Goal: Information Seeking & Learning: Learn about a topic

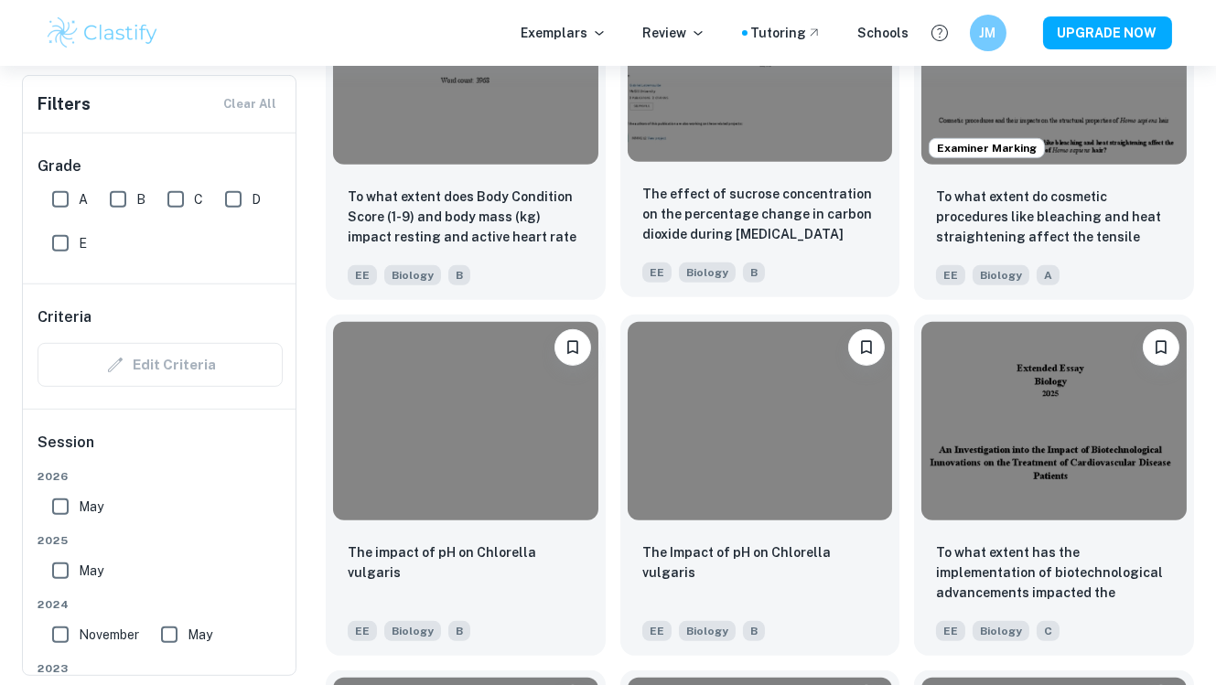
scroll to position [1785, 0]
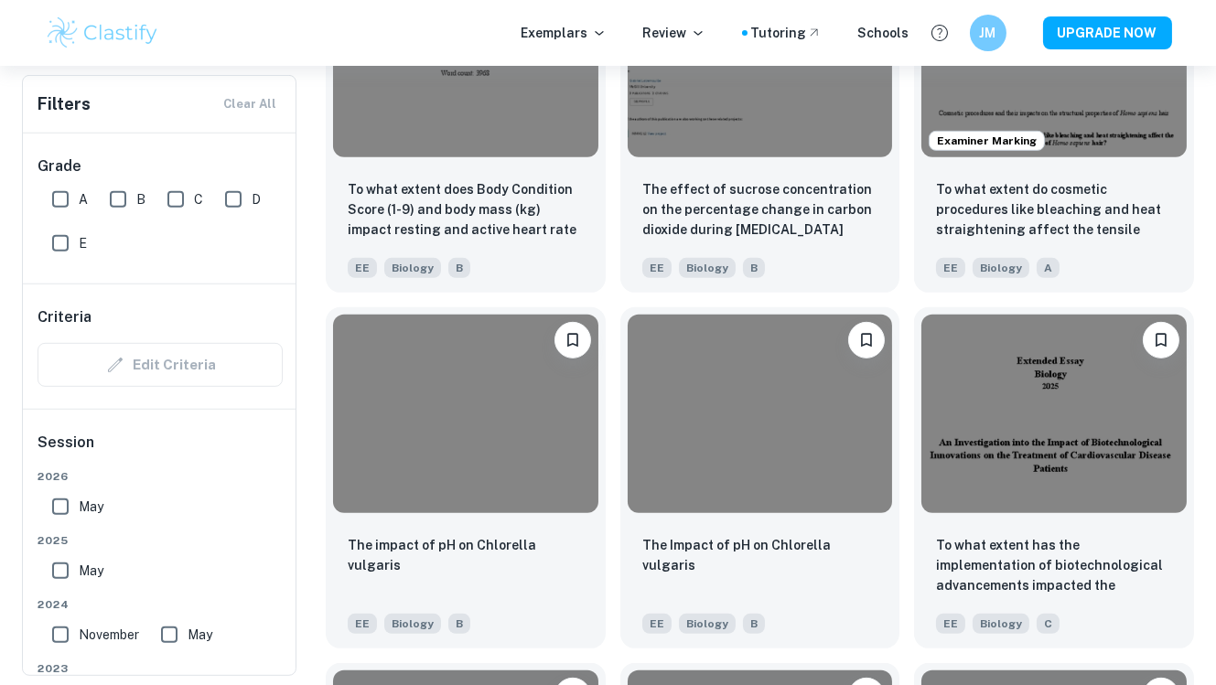
click at [55, 194] on input "A" at bounding box center [60, 199] width 37 height 37
checkbox input "true"
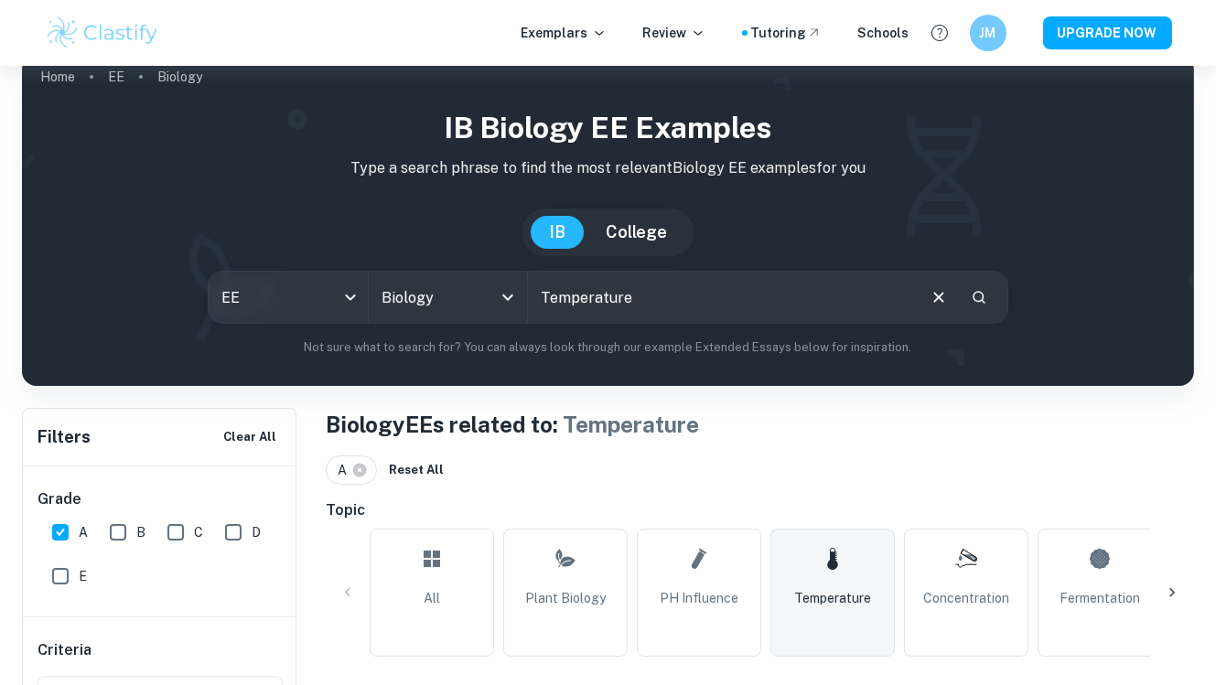
scroll to position [0, 0]
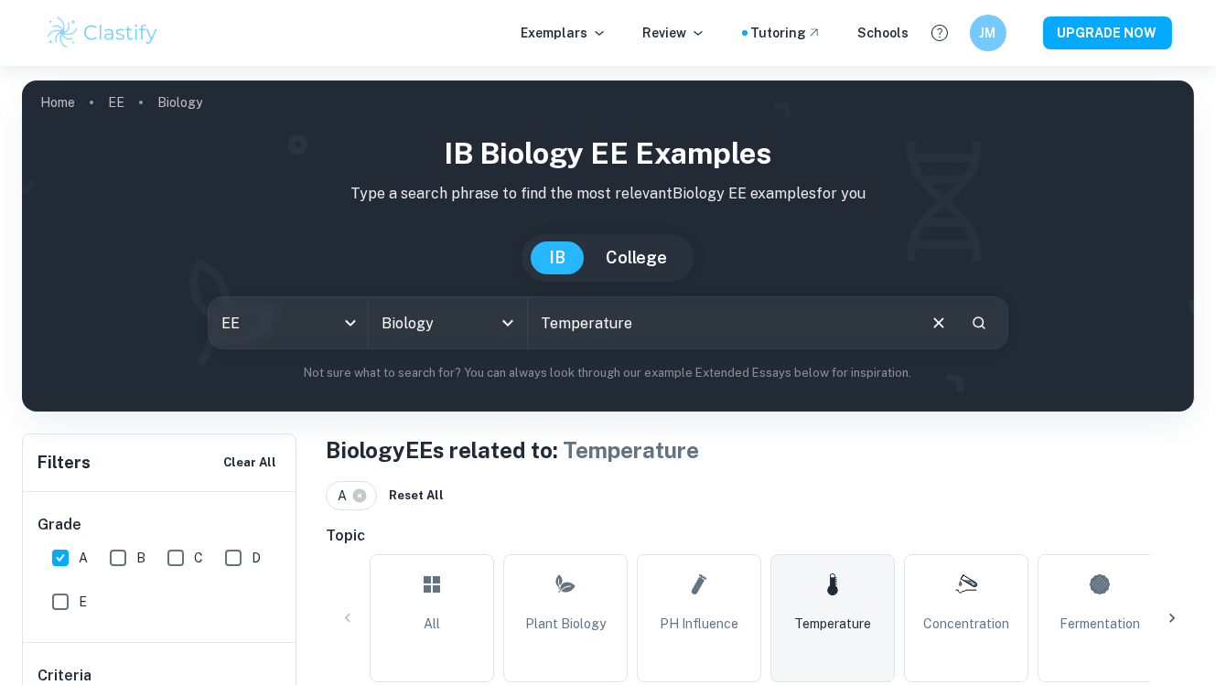
click at [852, 610] on link "Temperature" at bounding box center [832, 618] width 124 height 128
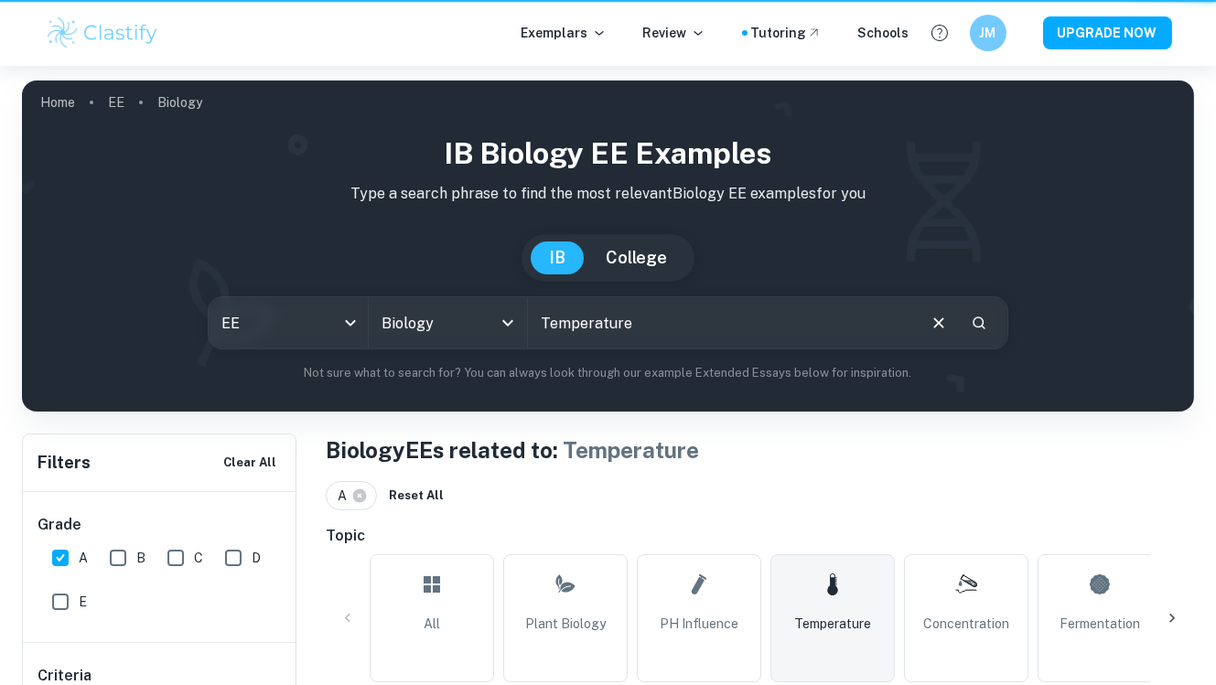
click at [852, 610] on link "Temperature" at bounding box center [832, 618] width 124 height 128
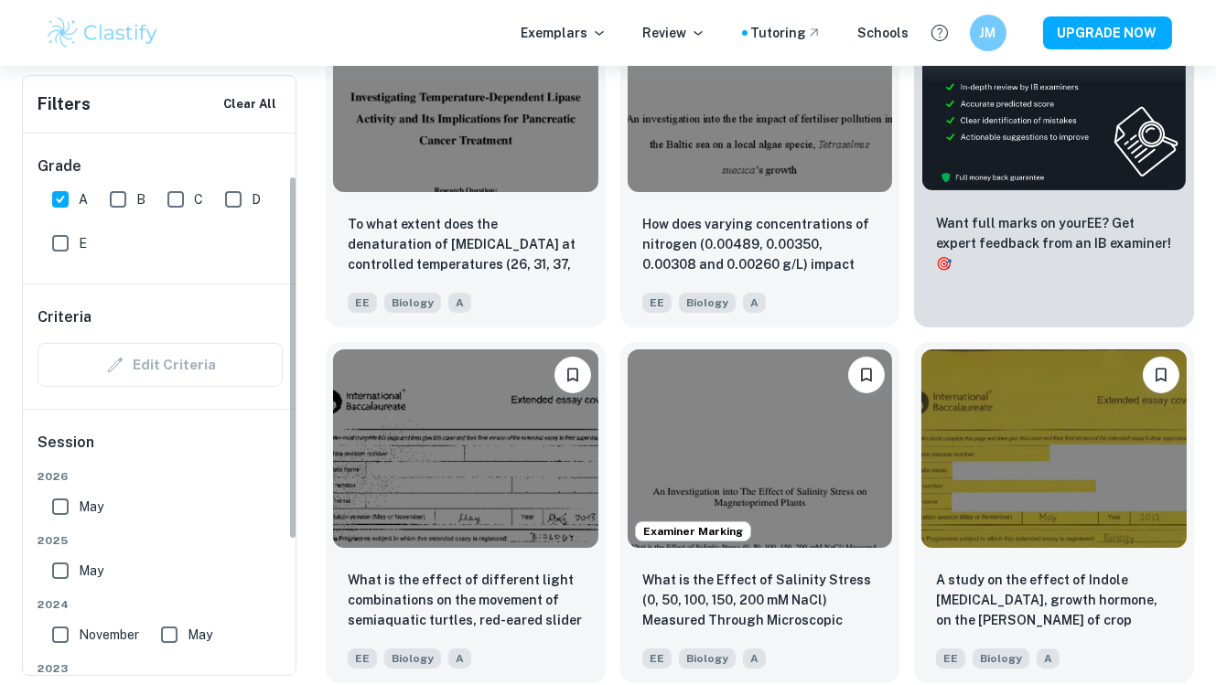
scroll to position [81, 0]
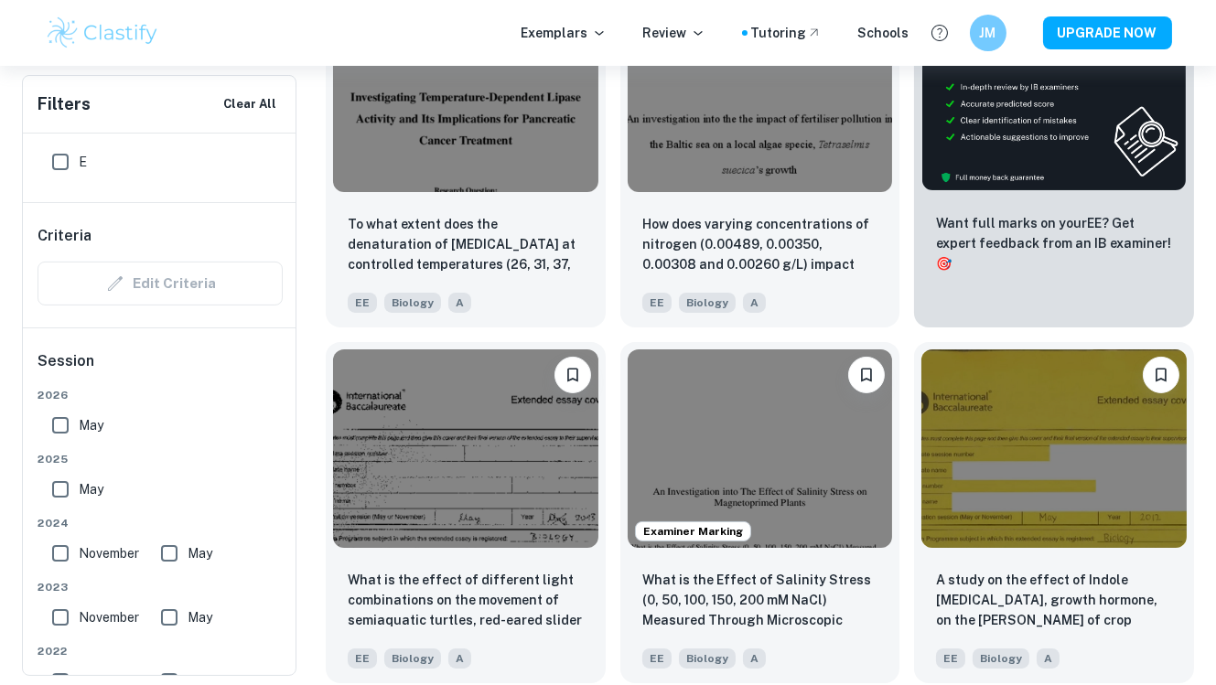
click at [56, 425] on input "May" at bounding box center [60, 425] width 37 height 37
checkbox input "true"
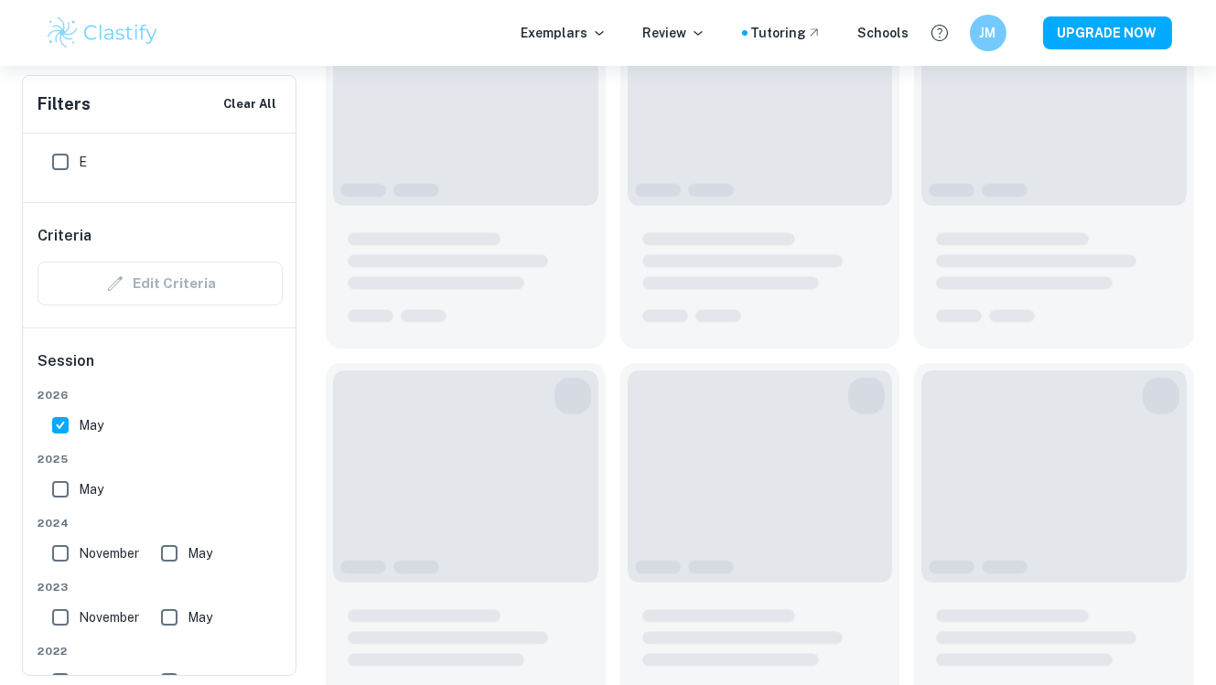
scroll to position [349, 0]
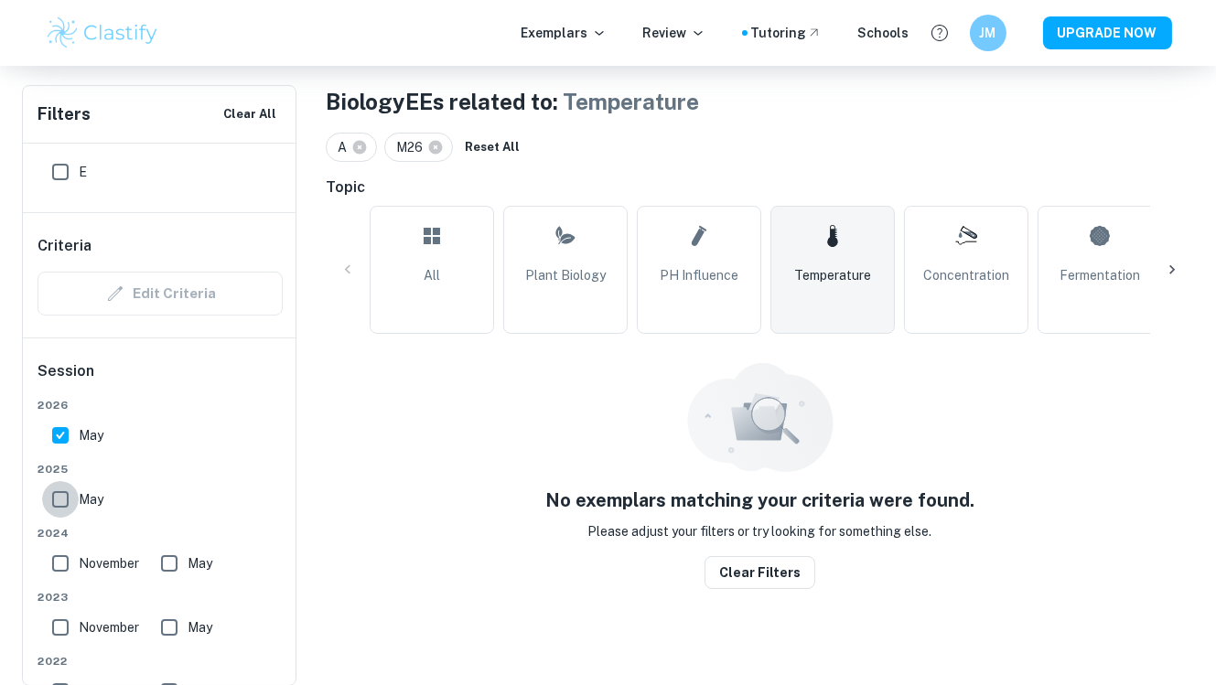
click at [55, 493] on input "May" at bounding box center [60, 499] width 37 height 37
checkbox input "true"
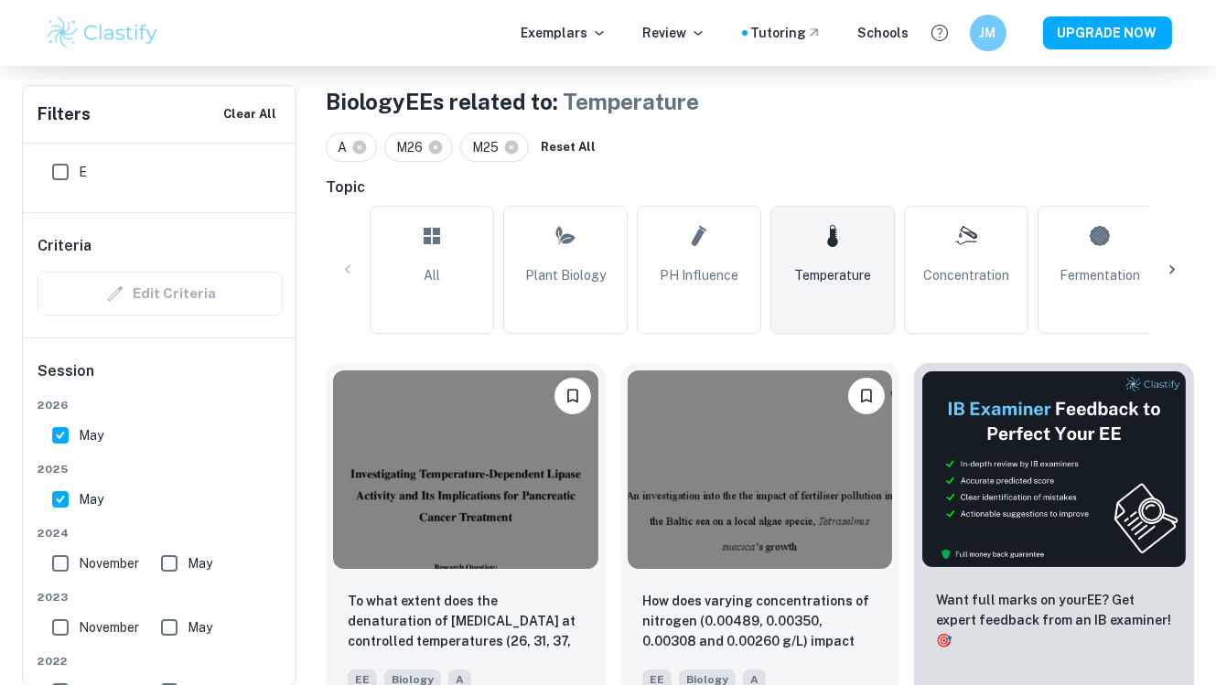
click at [59, 431] on input "May" at bounding box center [60, 435] width 37 height 37
checkbox input "false"
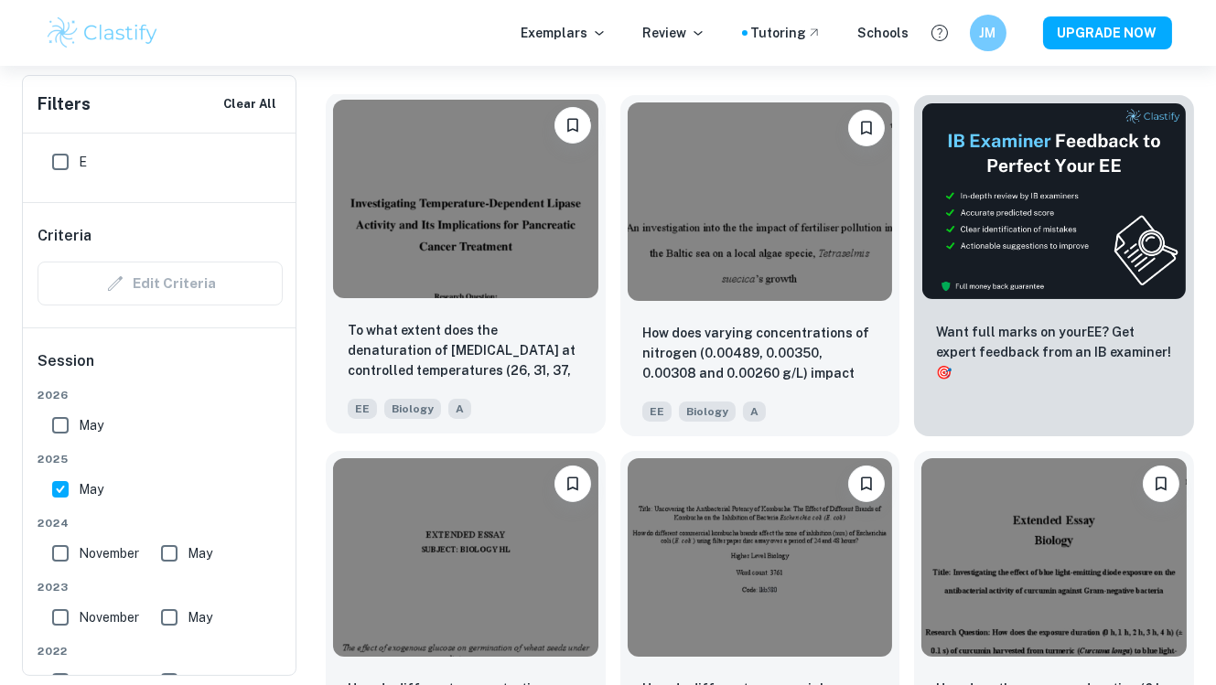
scroll to position [630, 0]
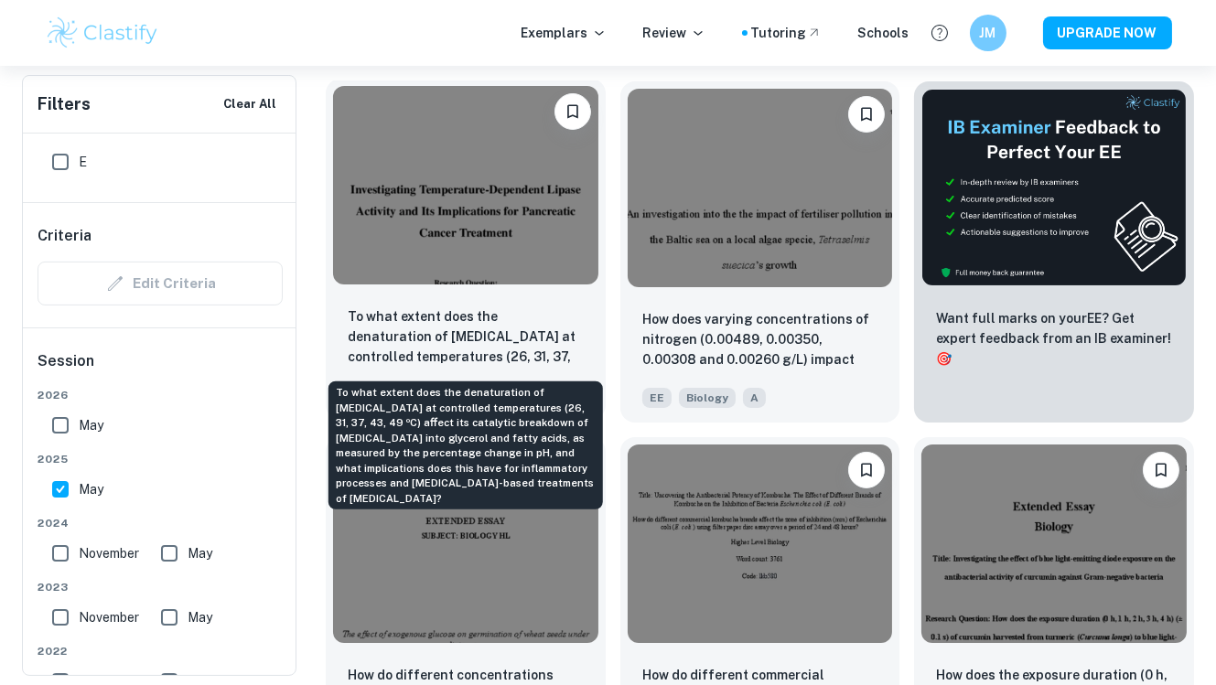
click at [512, 309] on p "To what extent does the denaturation of [MEDICAL_DATA] at controlled temperatur…" at bounding box center [466, 337] width 236 height 62
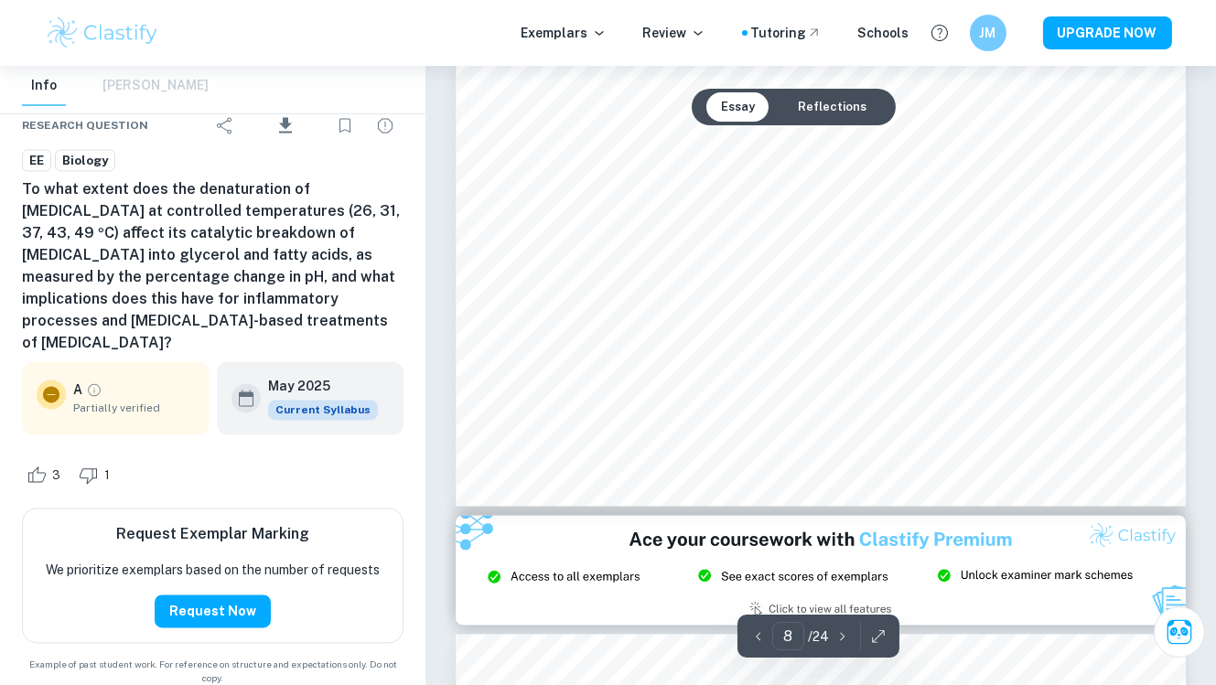
scroll to position [7387, 0]
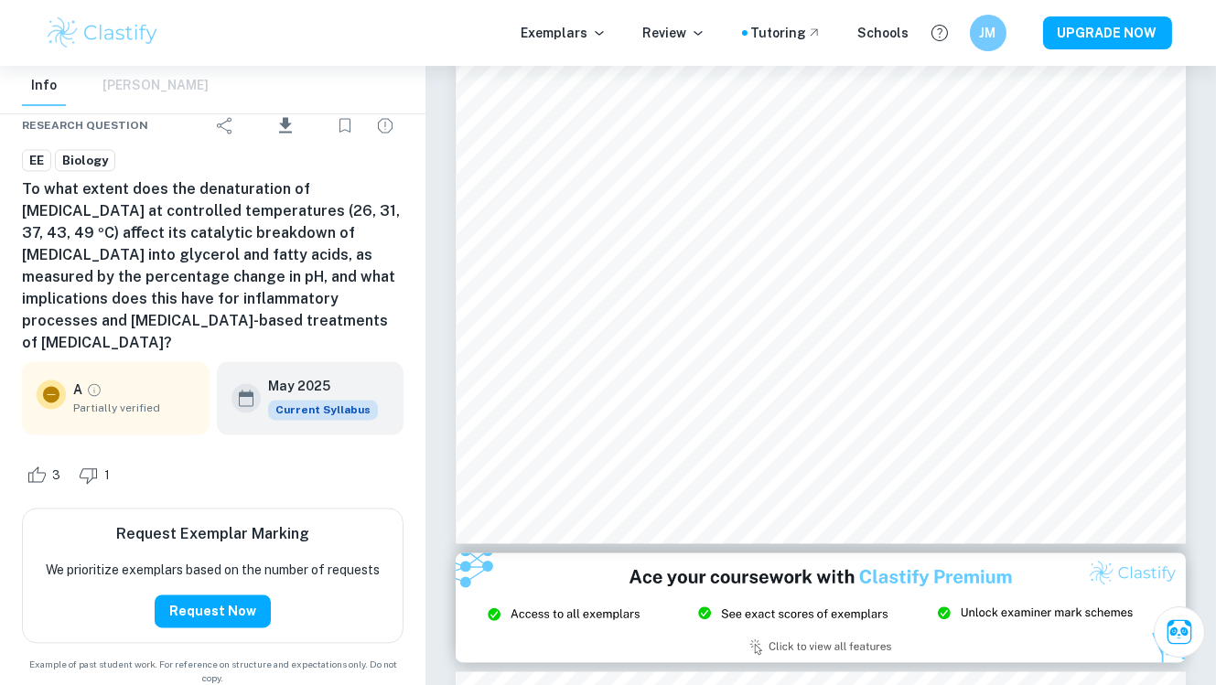
click at [138, 91] on div "Info [PERSON_NAME]" at bounding box center [115, 86] width 187 height 40
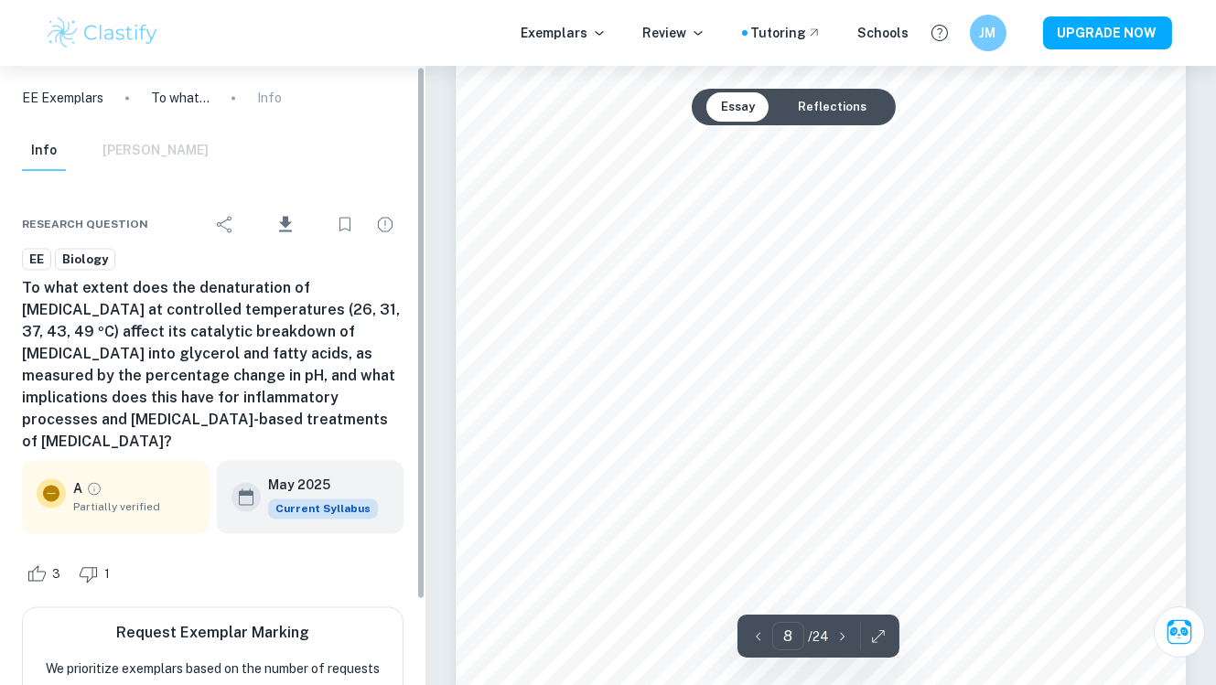
scroll to position [7075, 0]
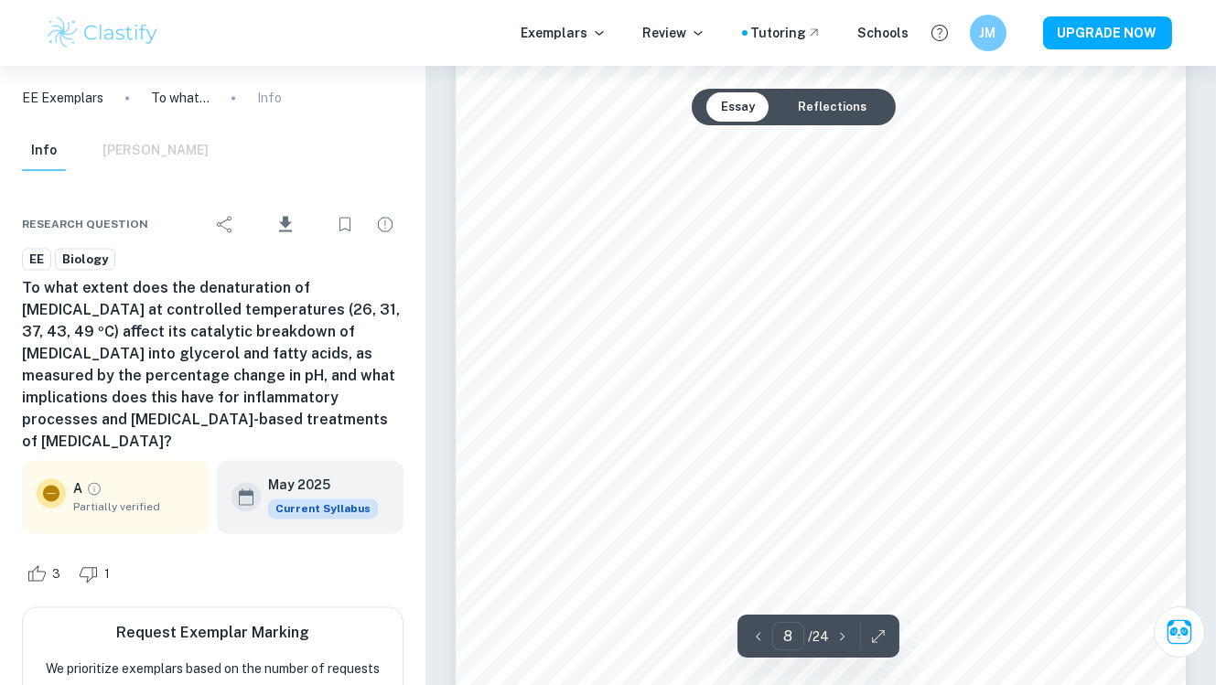
click at [805, 106] on button "Reflections" at bounding box center [832, 106] width 98 height 29
click at [816, 102] on button "Reflections" at bounding box center [832, 106] width 98 height 29
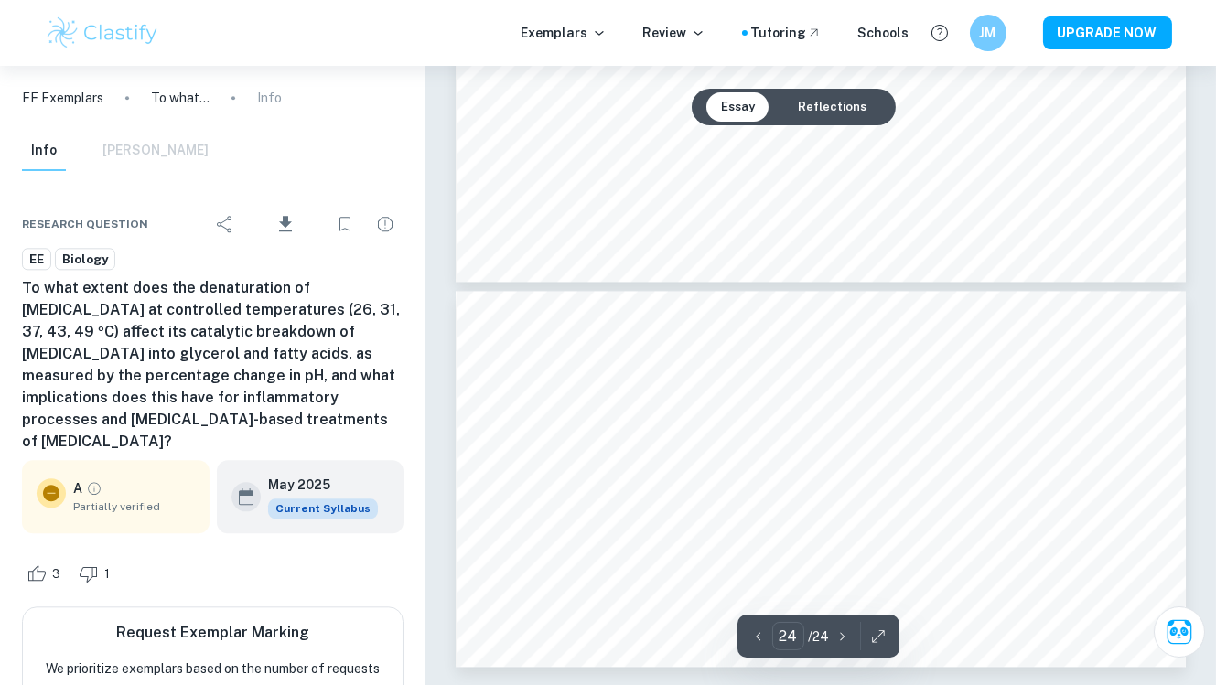
click at [745, 98] on button "Essay" at bounding box center [737, 106] width 63 height 29
click at [739, 116] on button "Essay" at bounding box center [737, 106] width 63 height 29
click at [812, 116] on button "Reflections" at bounding box center [832, 106] width 98 height 29
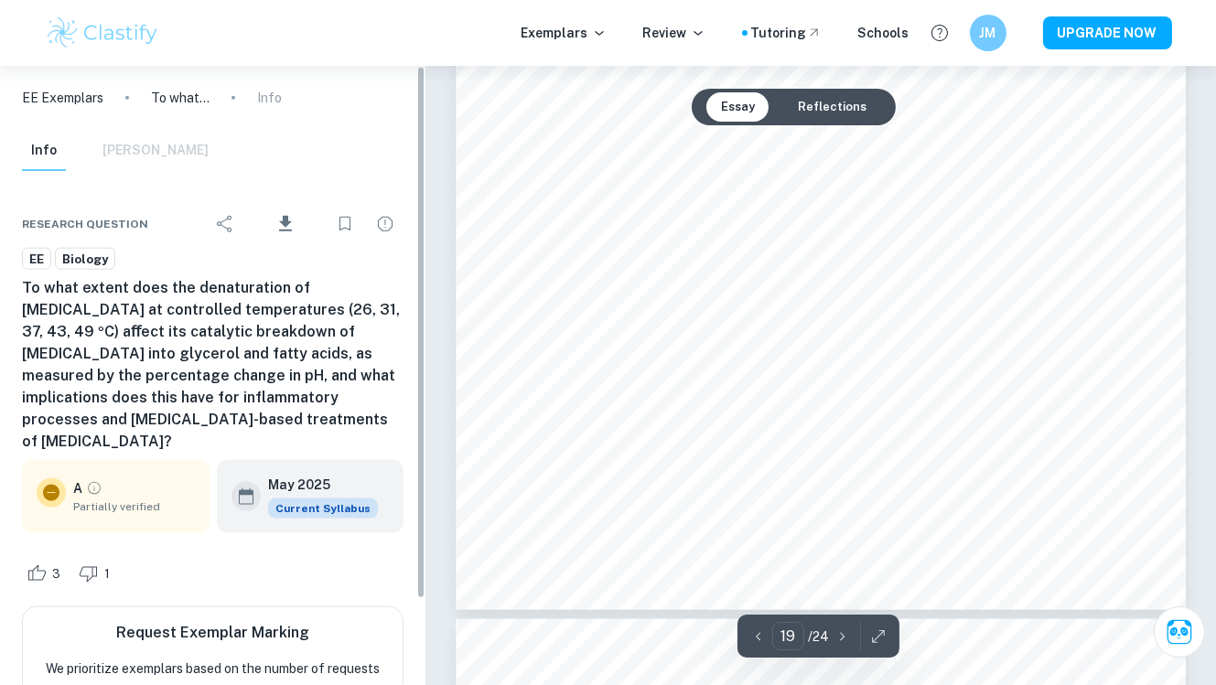
scroll to position [100, 0]
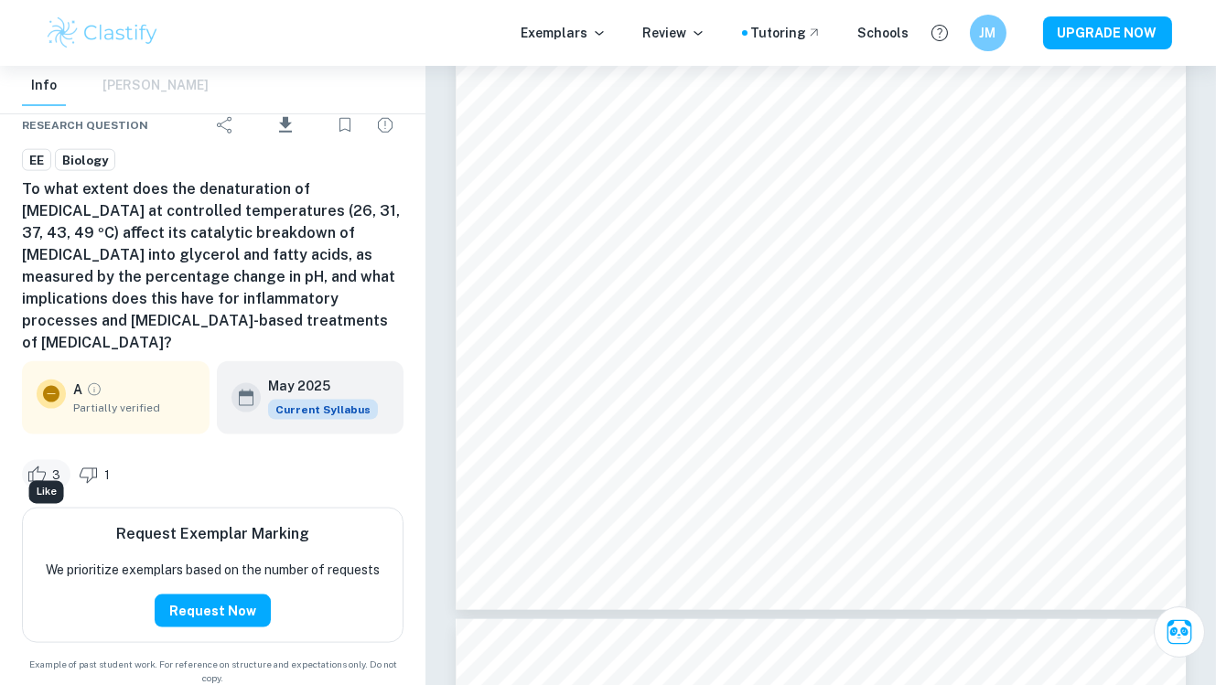
click at [44, 467] on span "3" at bounding box center [56, 476] width 28 height 18
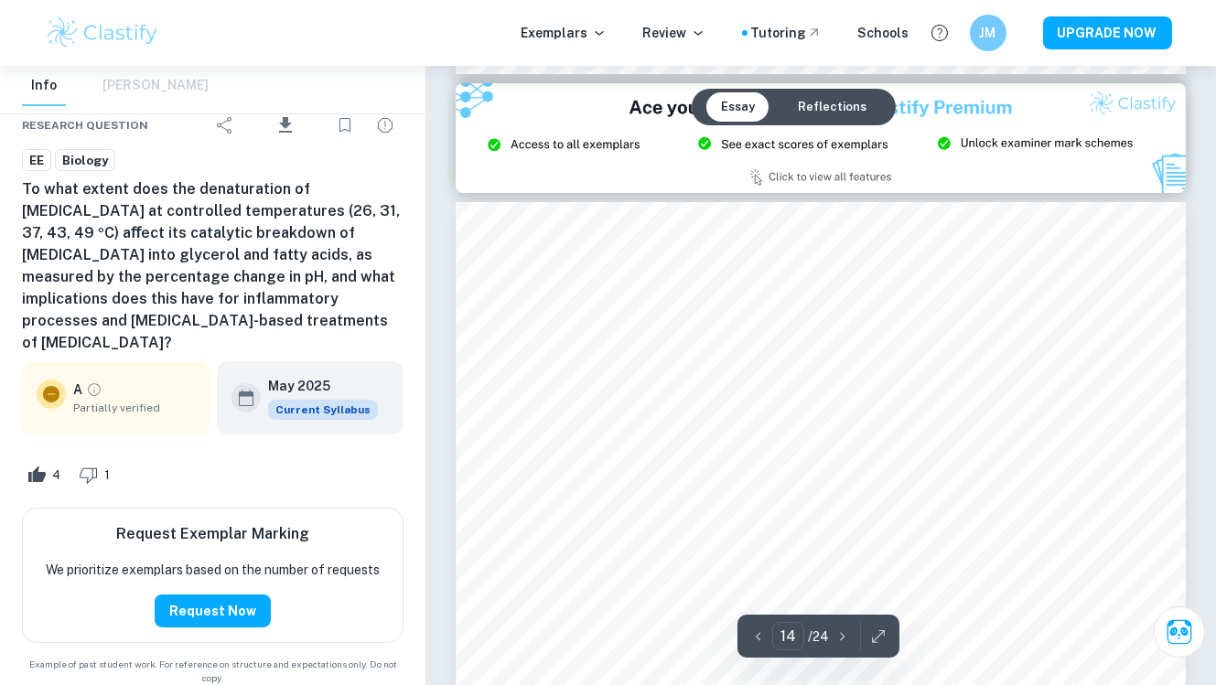
scroll to position [13418, 0]
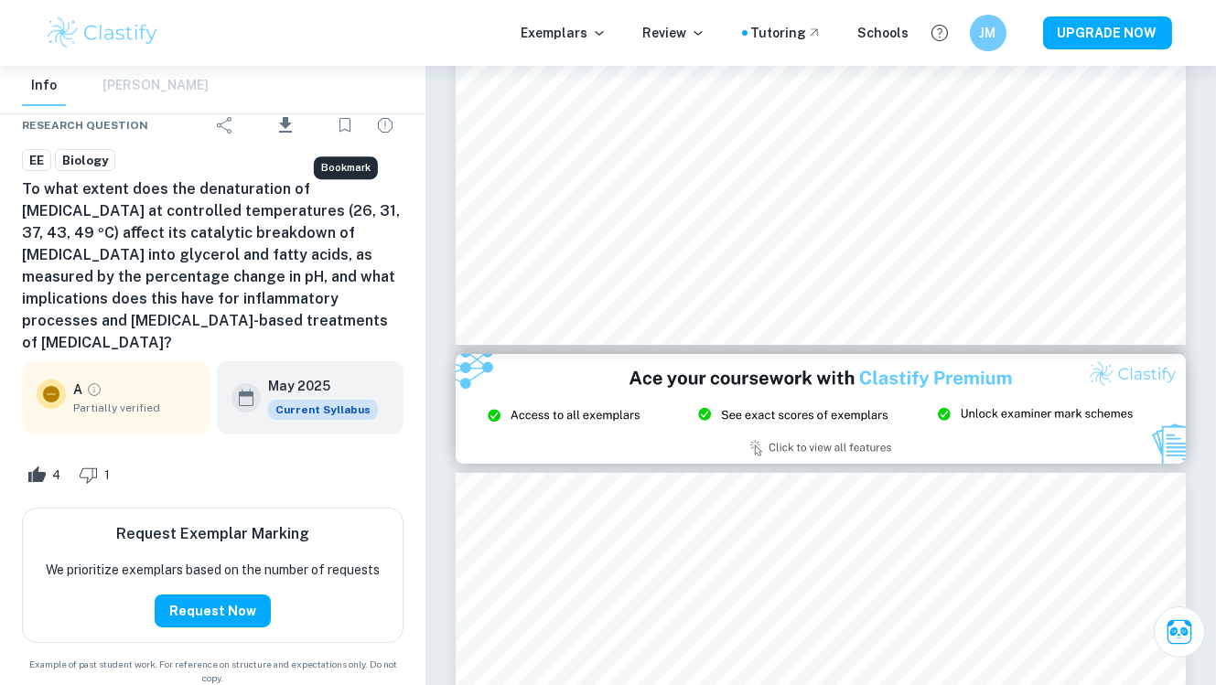
click at [340, 123] on icon "Bookmark" at bounding box center [345, 125] width 22 height 22
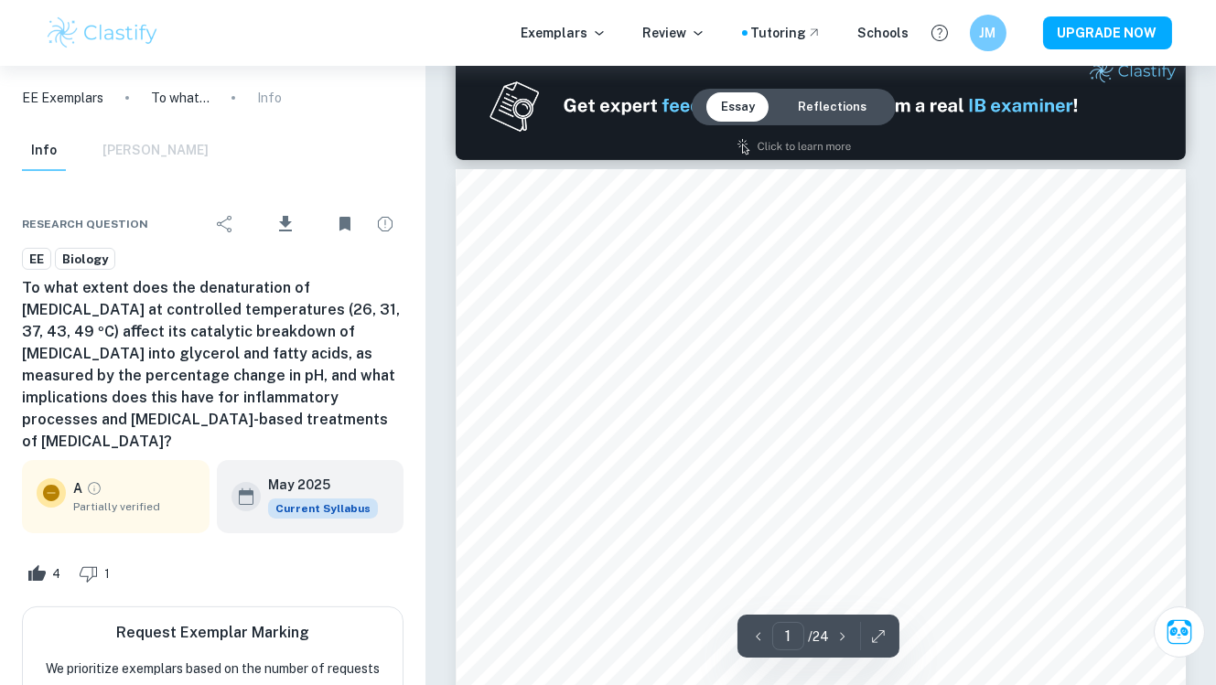
scroll to position [0, 0]
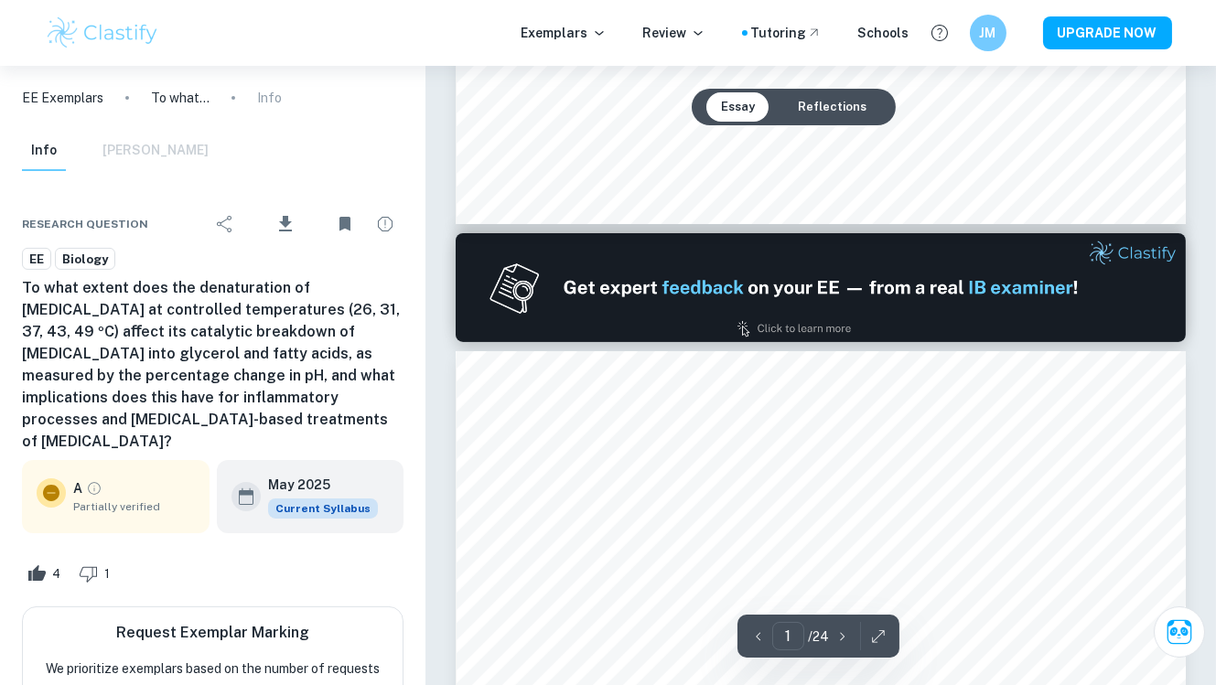
type input "2"
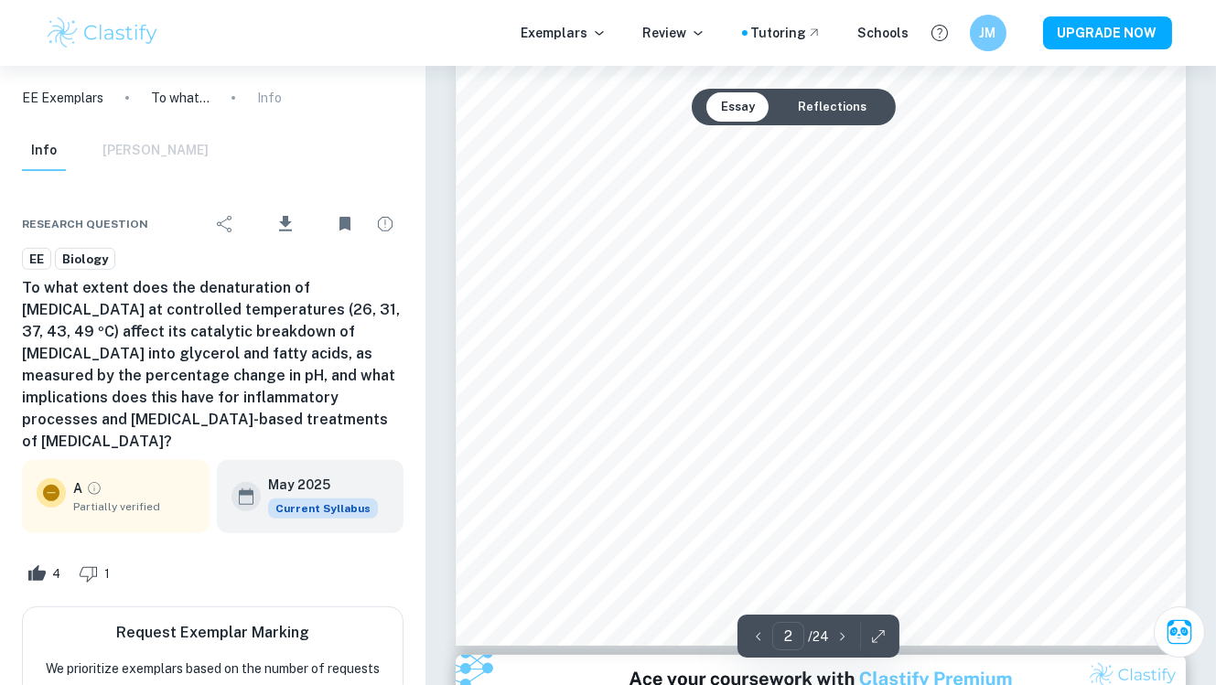
scroll to position [1549, 0]
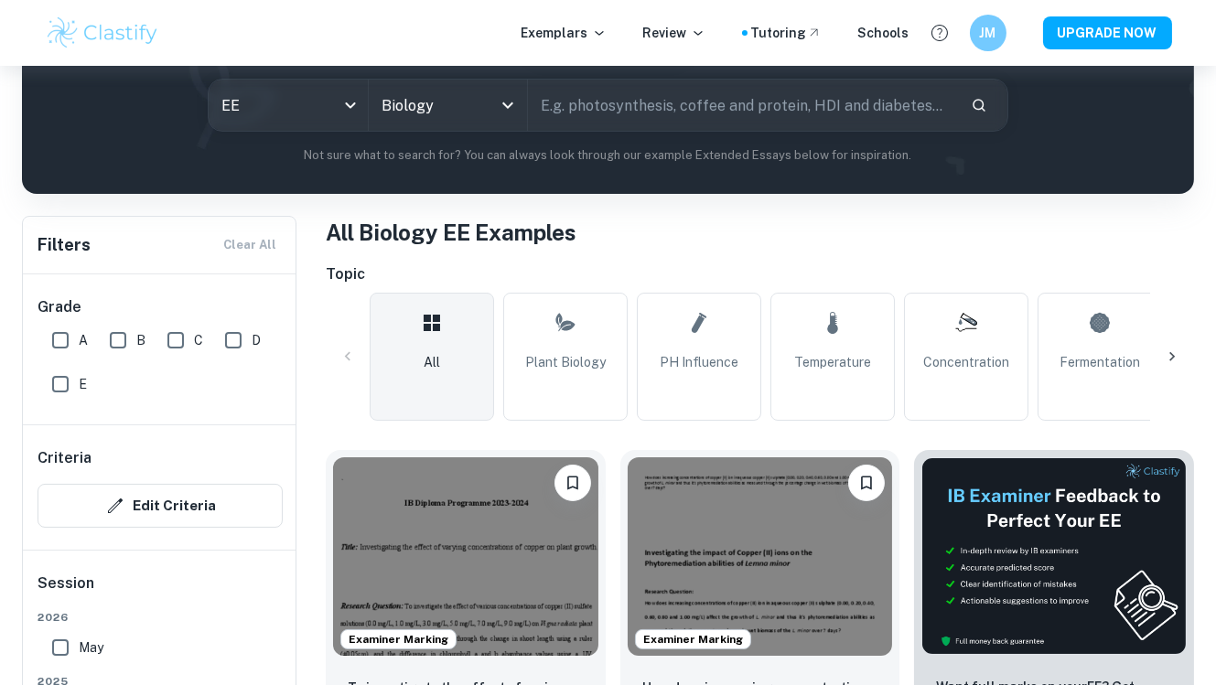
scroll to position [247, 0]
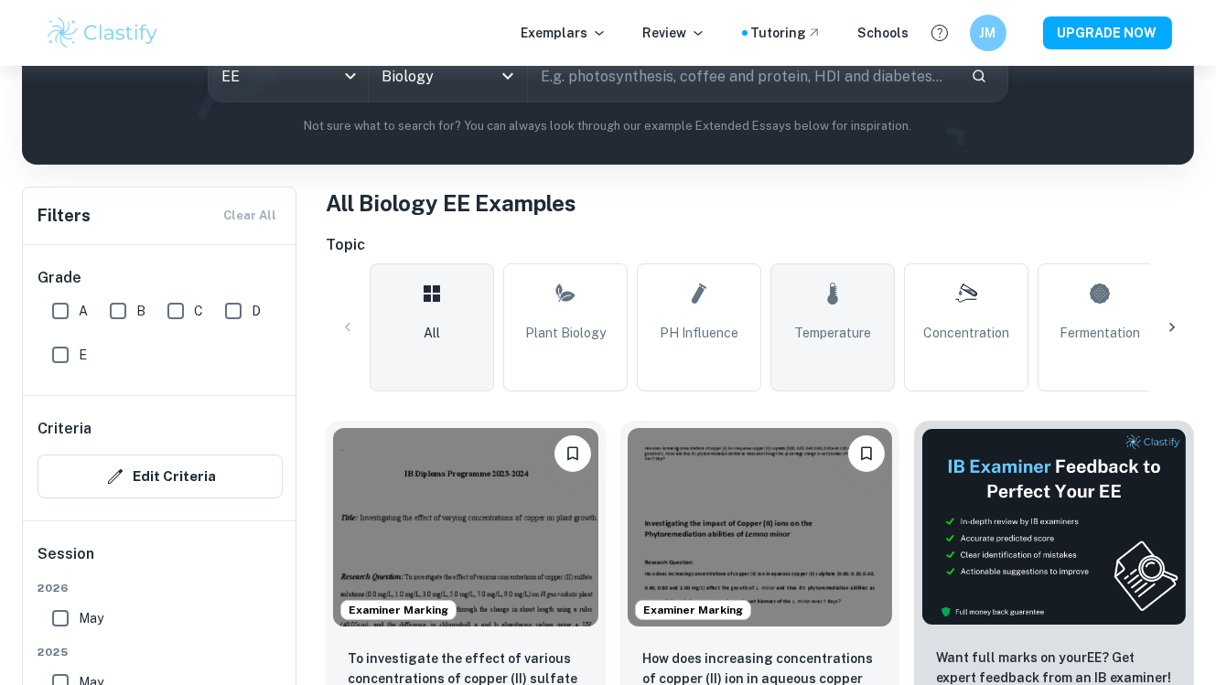
click at [860, 295] on link "Temperature" at bounding box center [832, 327] width 124 height 128
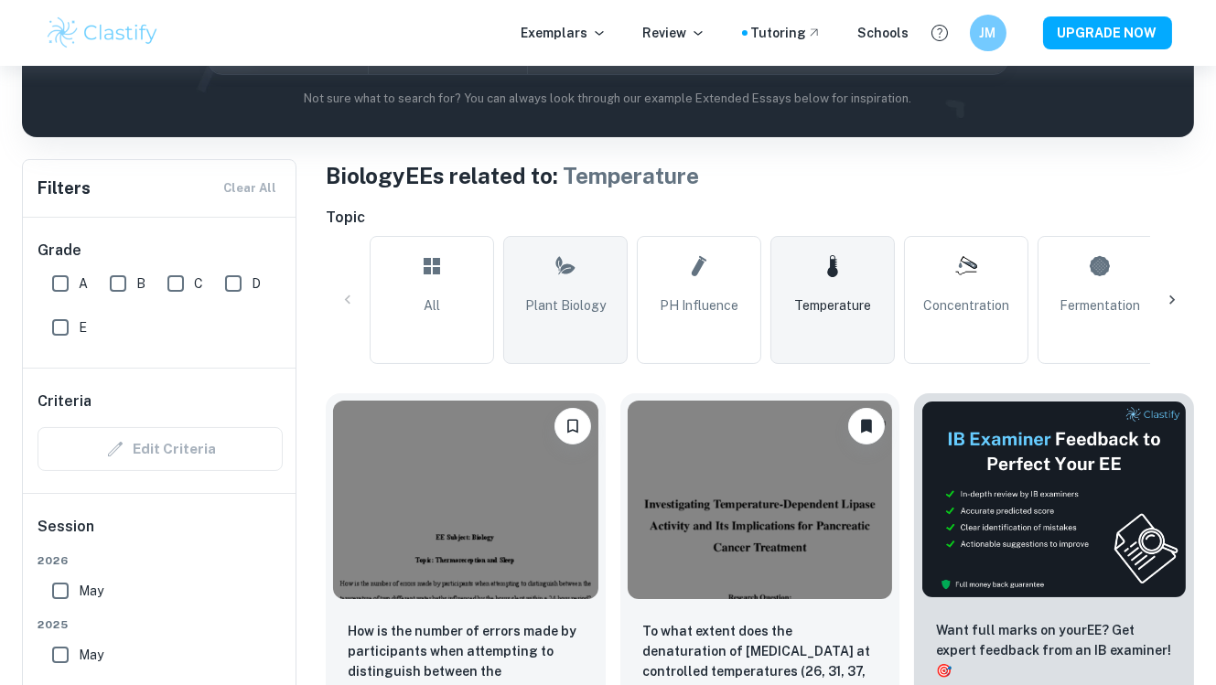
scroll to position [286, 0]
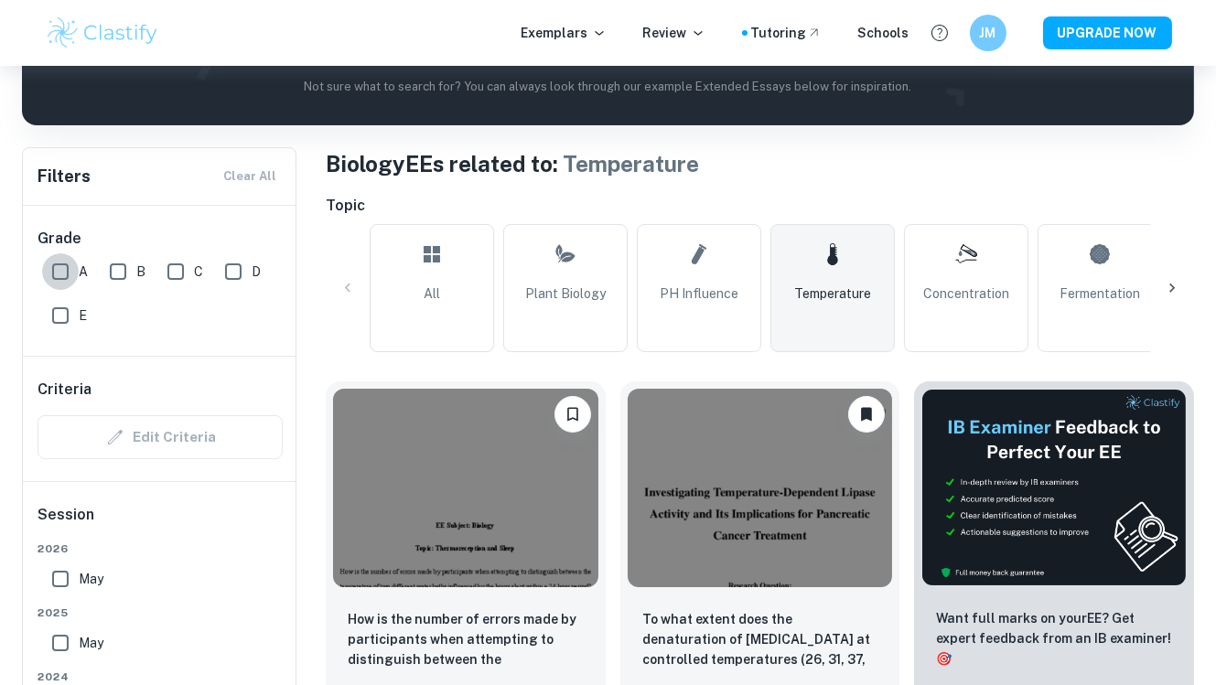
click at [55, 266] on input "A" at bounding box center [60, 271] width 37 height 37
checkbox input "true"
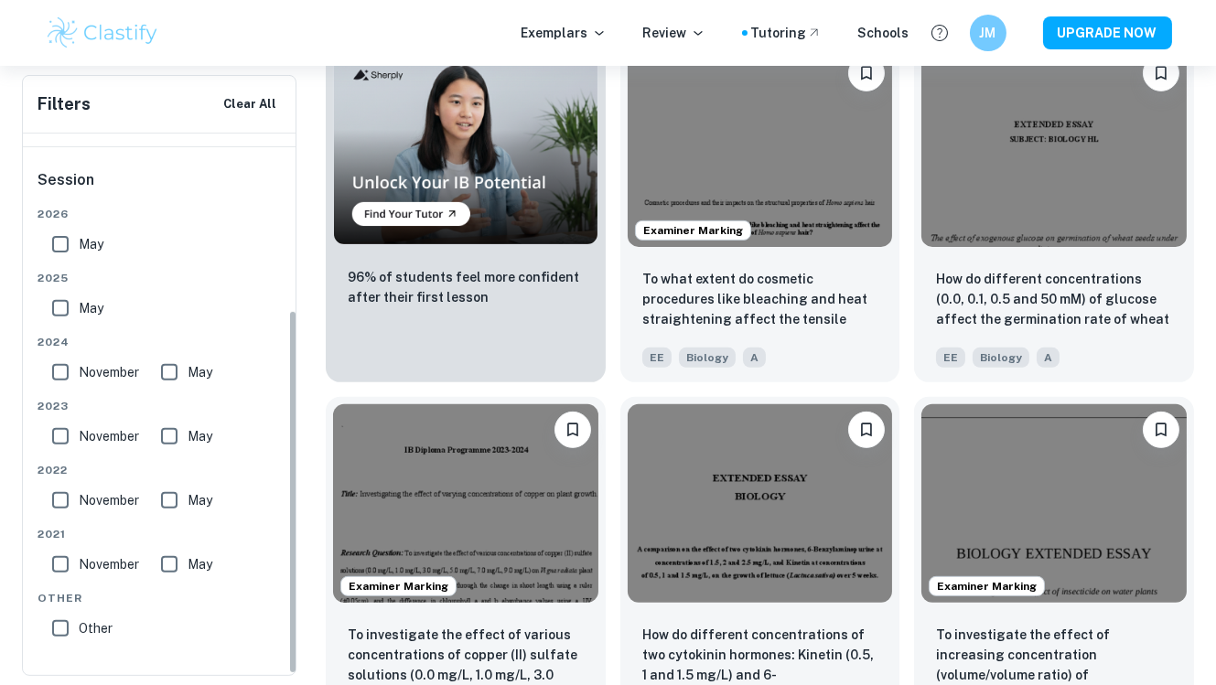
scroll to position [261, 0]
click at [63, 625] on input "Other" at bounding box center [60, 630] width 37 height 37
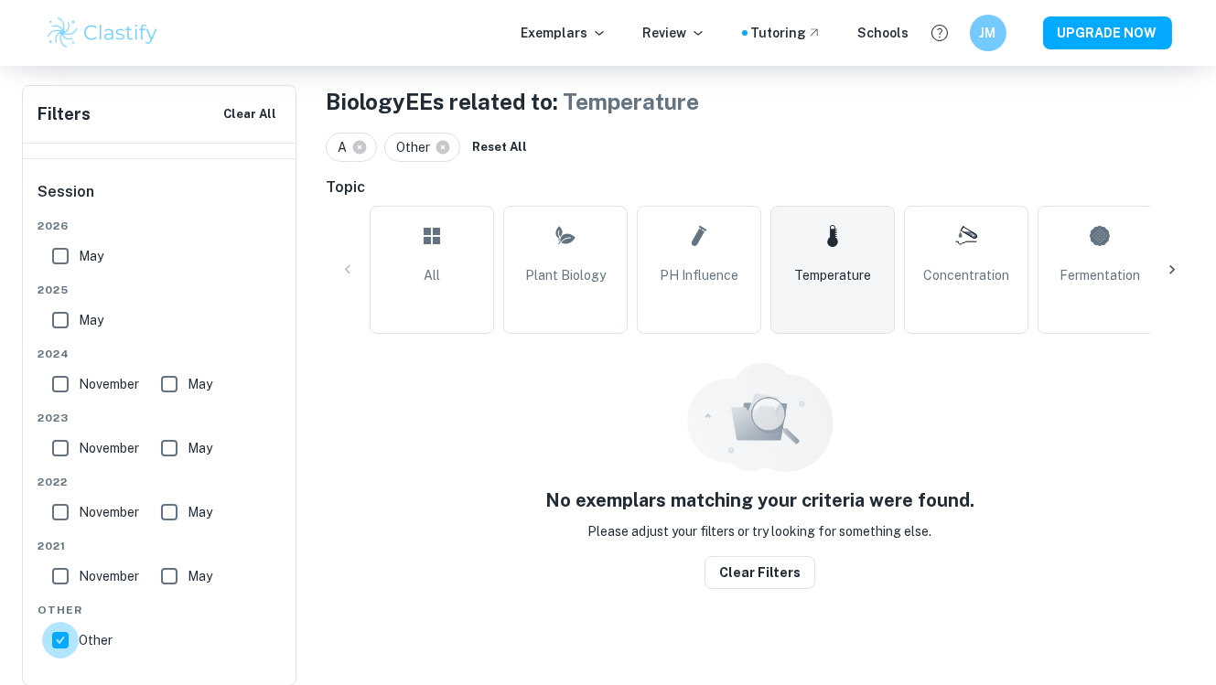
click at [63, 625] on input "Other" at bounding box center [60, 640] width 37 height 37
checkbox input "false"
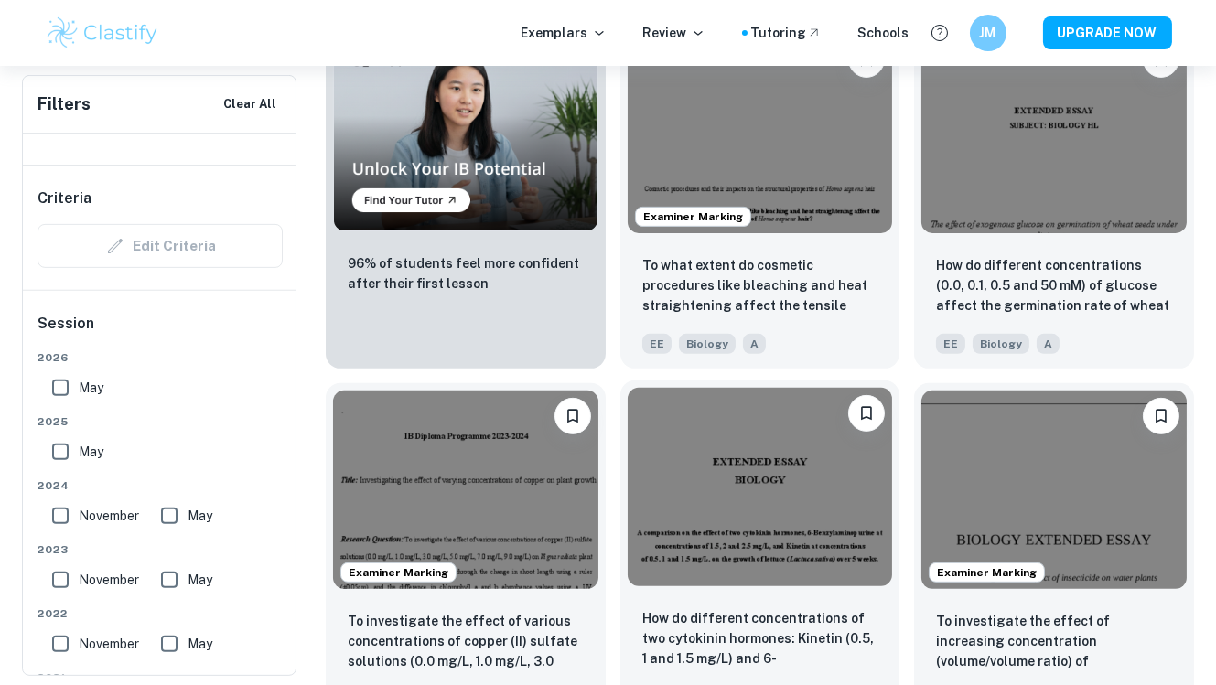
scroll to position [1400, 0]
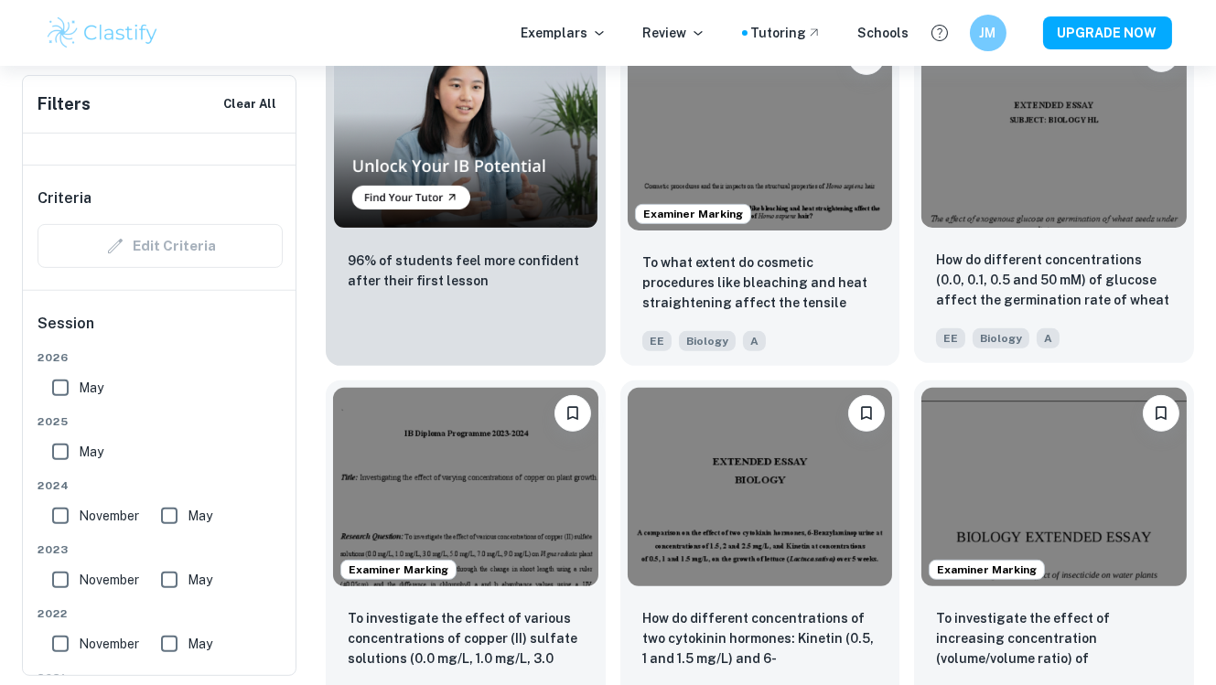
click at [1064, 180] on img at bounding box center [1053, 127] width 265 height 199
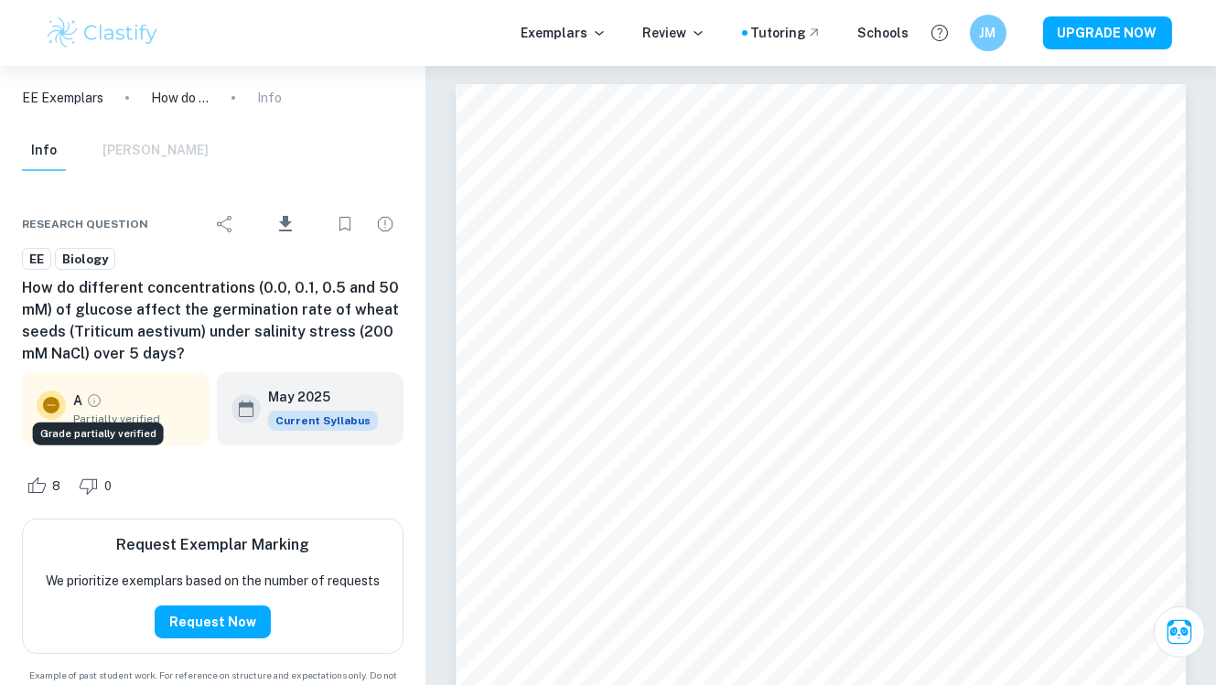
click at [95, 397] on icon "Grade partially verified" at bounding box center [94, 400] width 16 height 16
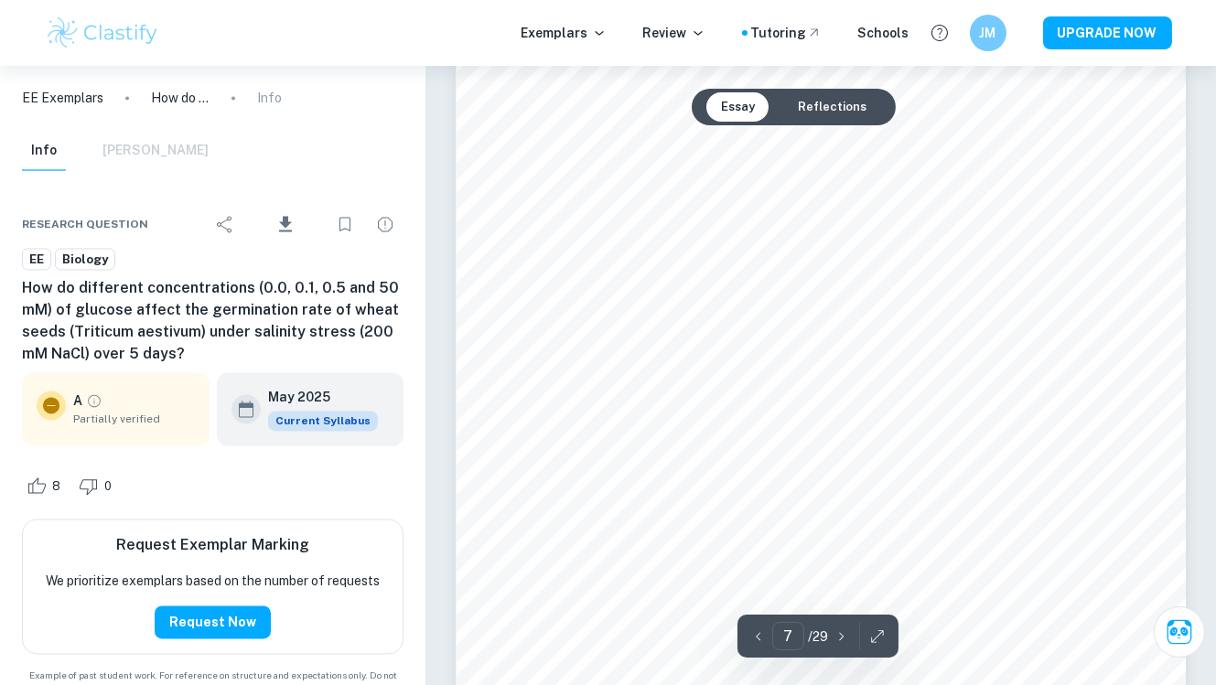
scroll to position [6912, 0]
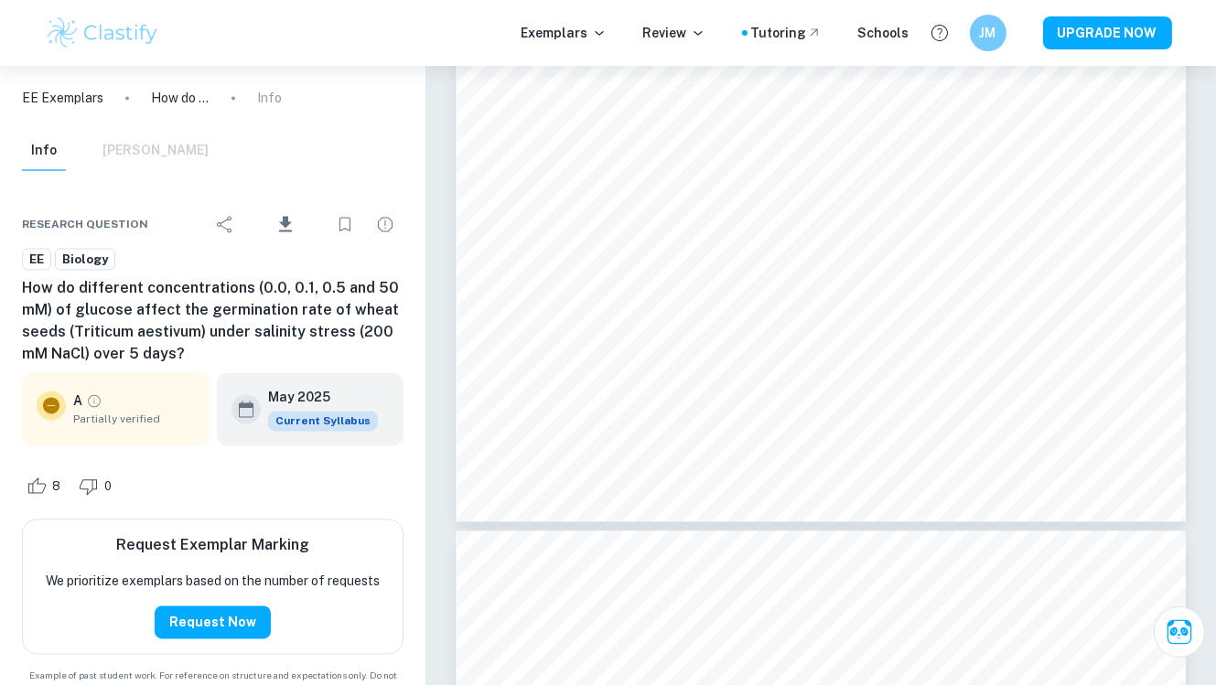
type input "8"
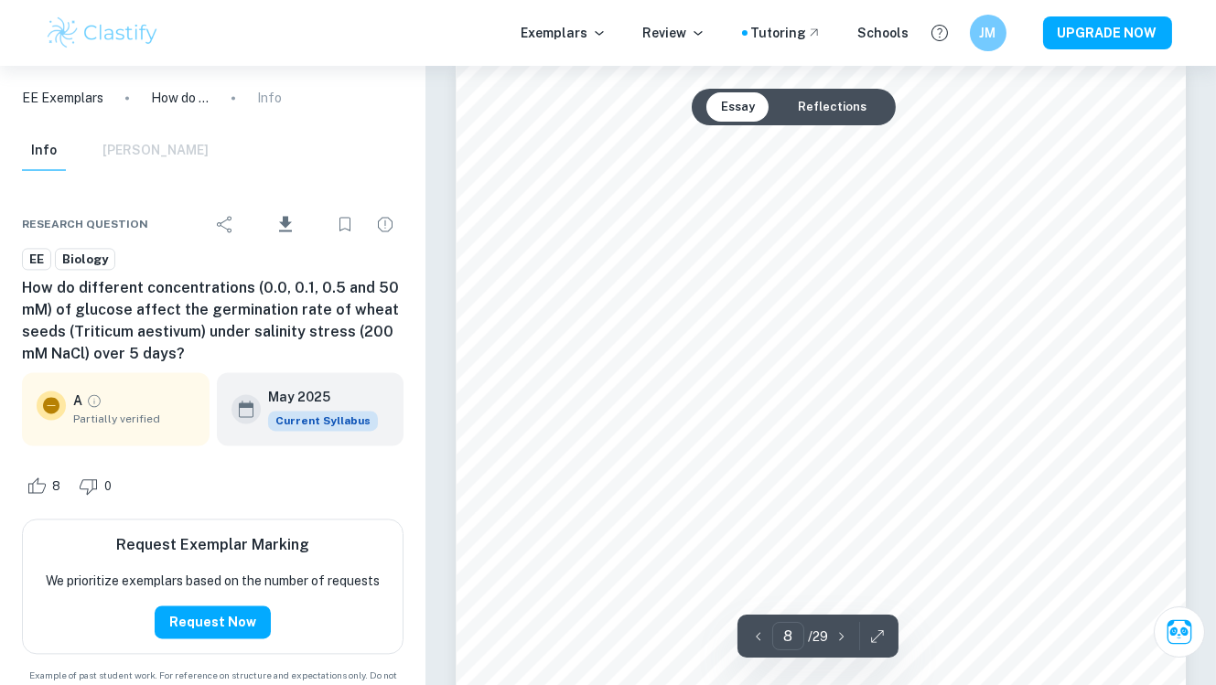
scroll to position [7536, 0]
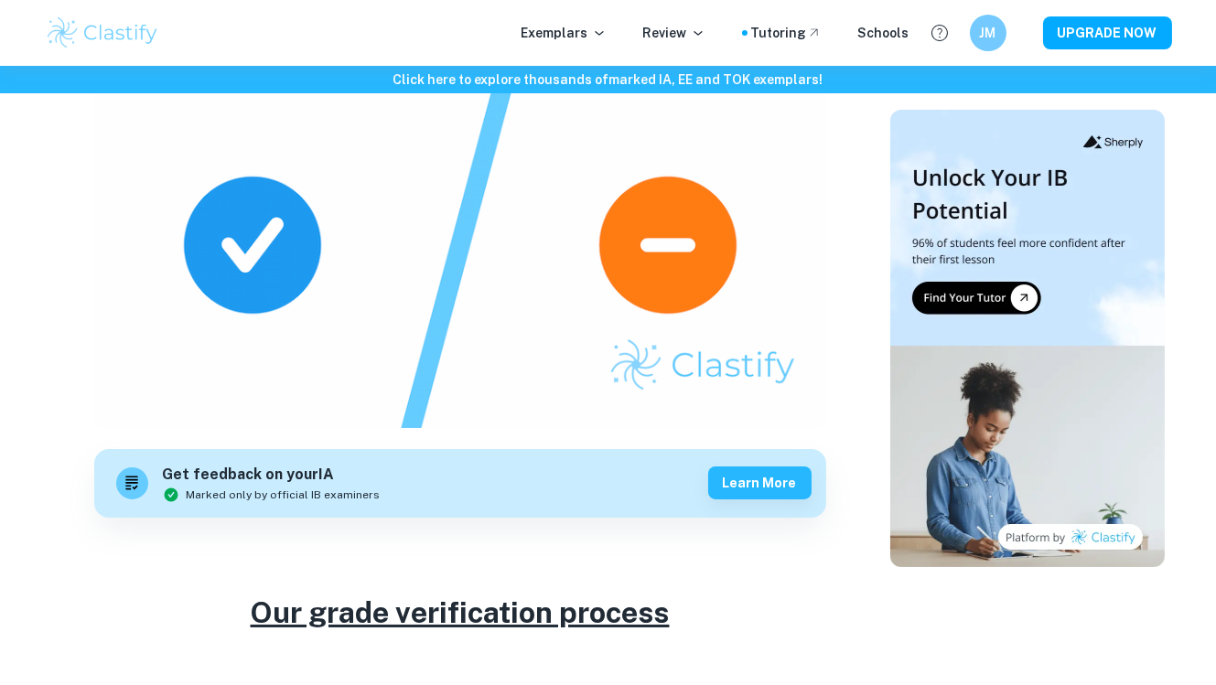
scroll to position [268, 0]
